Goal: Find specific page/section: Find specific page/section

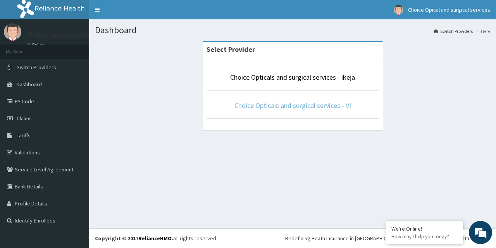
click at [308, 106] on link "Choice Opticals and surgical services - VI" at bounding box center [293, 105] width 117 height 9
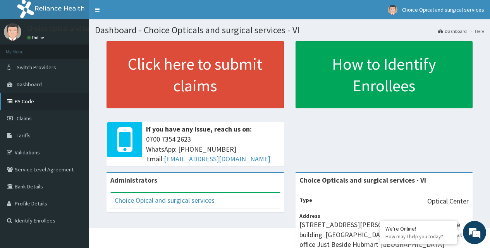
click at [39, 104] on link "PA Code" at bounding box center [44, 101] width 89 height 17
